Goal: Information Seeking & Learning: Learn about a topic

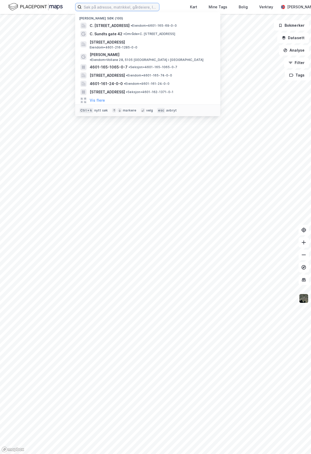
click at [114, 5] on input at bounding box center [121, 7] width 78 height 8
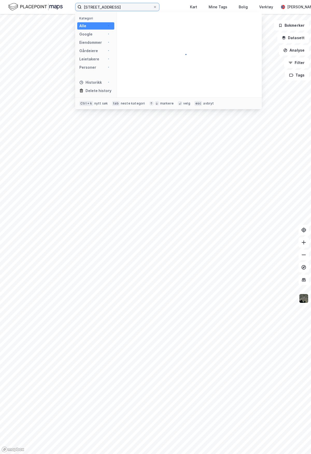
type input "[STREET_ADDRESS]"
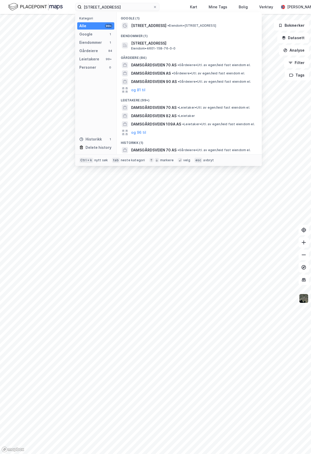
click at [151, 28] on span "[STREET_ADDRESS]" at bounding box center [148, 26] width 35 height 6
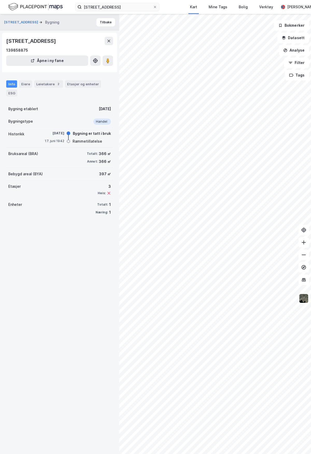
click at [29, 22] on button "[STREET_ADDRESS]" at bounding box center [21, 22] width 35 height 5
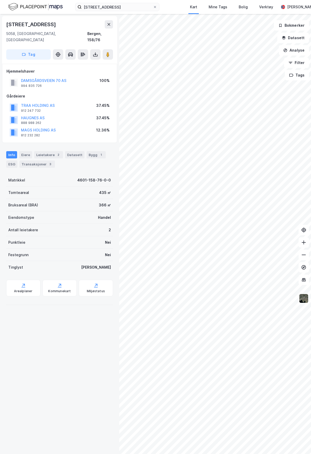
click at [0, 0] on button "HAUGNES AS" at bounding box center [0, 0] width 0 height 0
